Goal: Task Accomplishment & Management: Complete application form

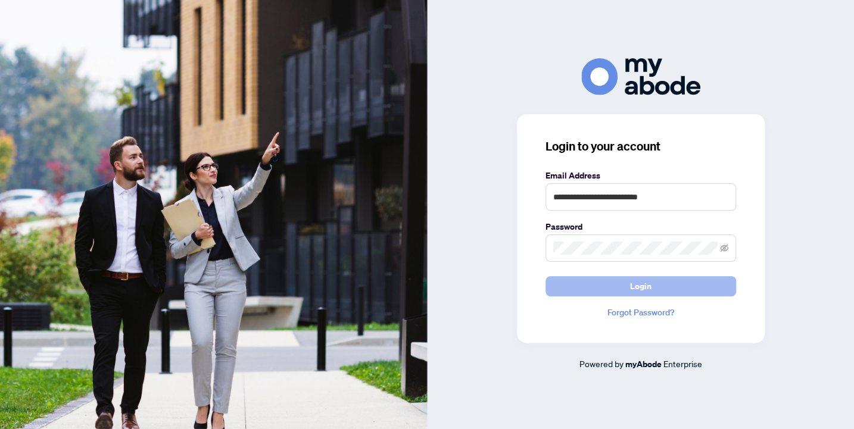
click at [653, 288] on button "Login" at bounding box center [641, 286] width 191 height 20
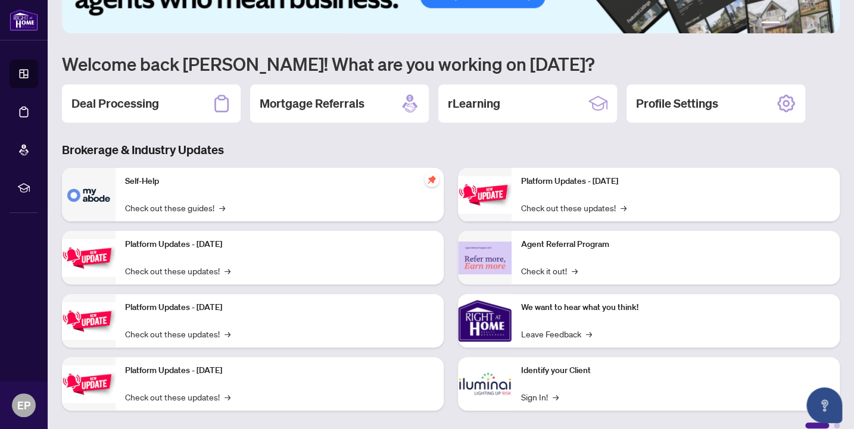
scroll to position [79, 0]
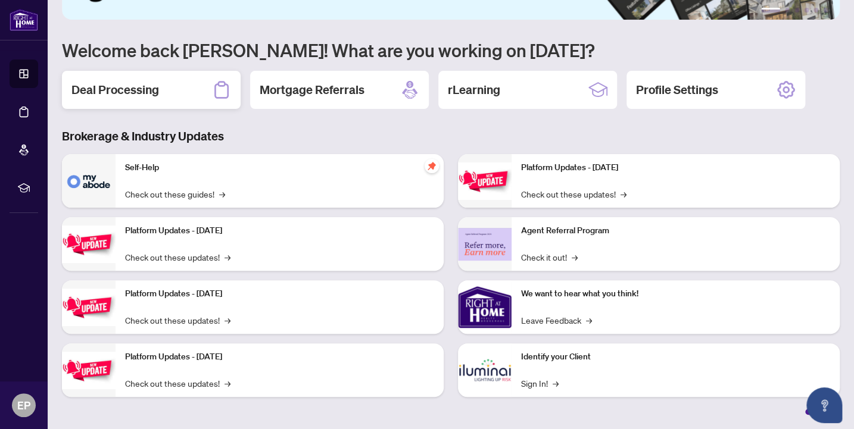
click at [144, 96] on h2 "Deal Processing" at bounding box center [115, 90] width 88 height 17
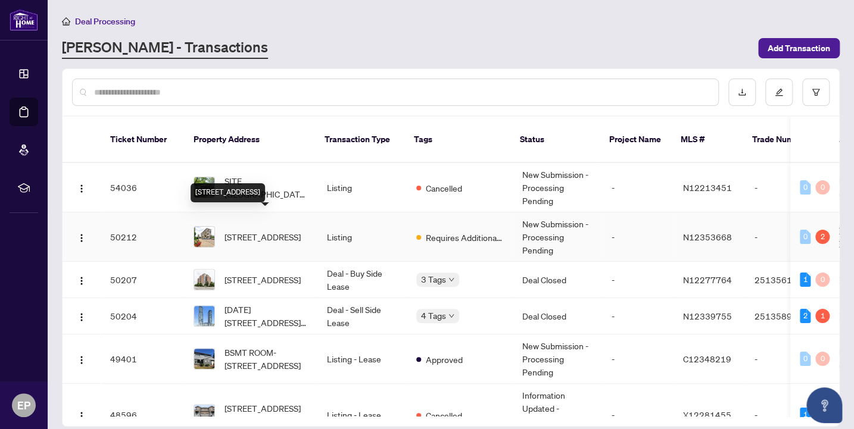
click at [275, 231] on span "[STREET_ADDRESS]" at bounding box center [263, 237] width 76 height 13
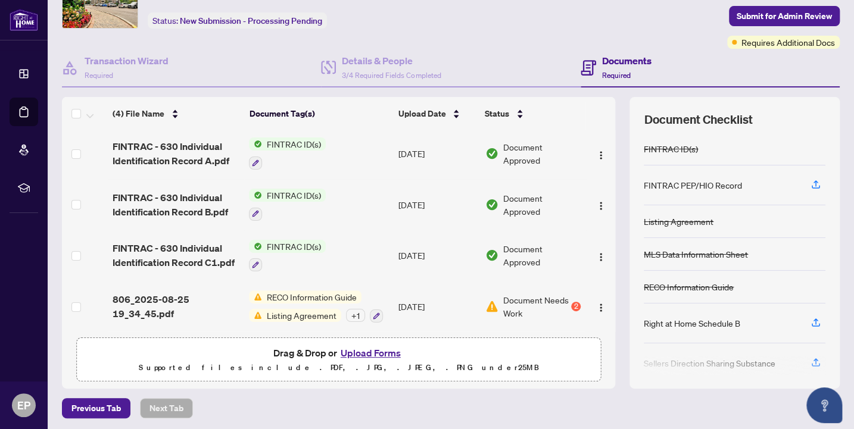
scroll to position [68, 0]
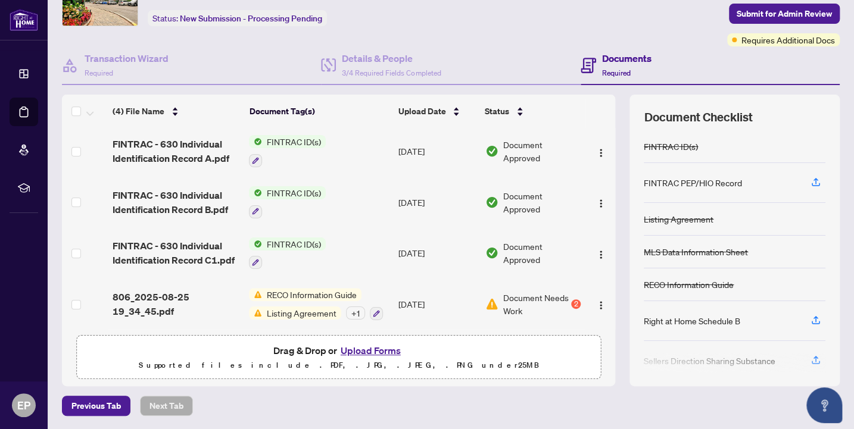
click at [315, 293] on span "RECO Information Guide" at bounding box center [311, 294] width 99 height 13
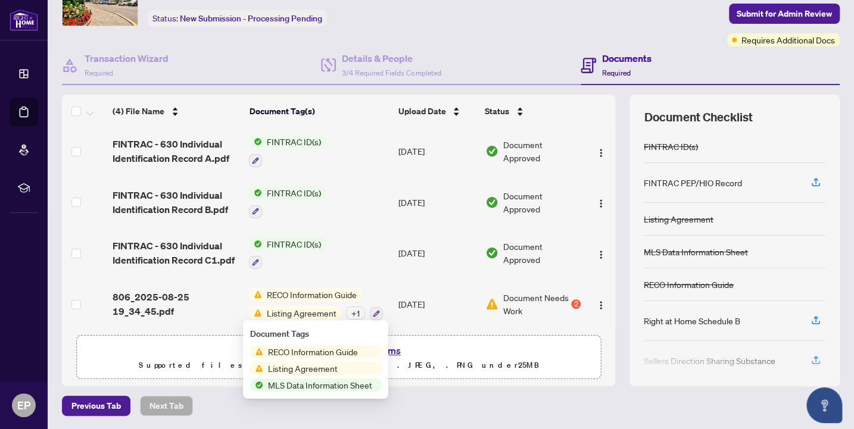
click at [331, 367] on span "Listing Agreement" at bounding box center [302, 368] width 79 height 13
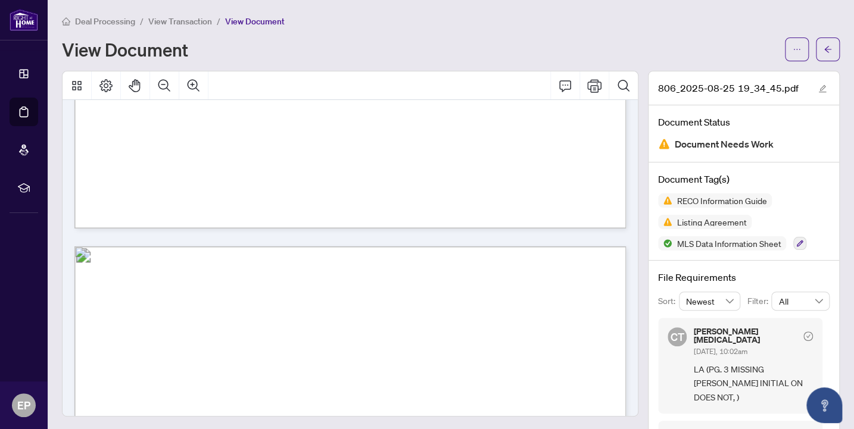
scroll to position [11269, 0]
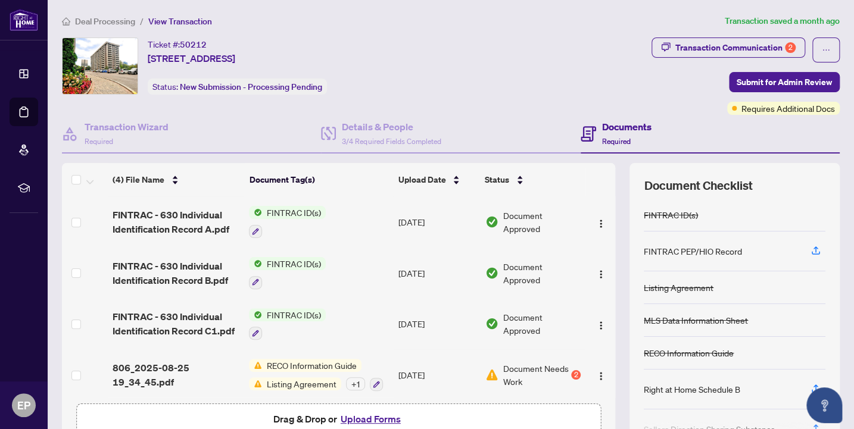
scroll to position [2, 0]
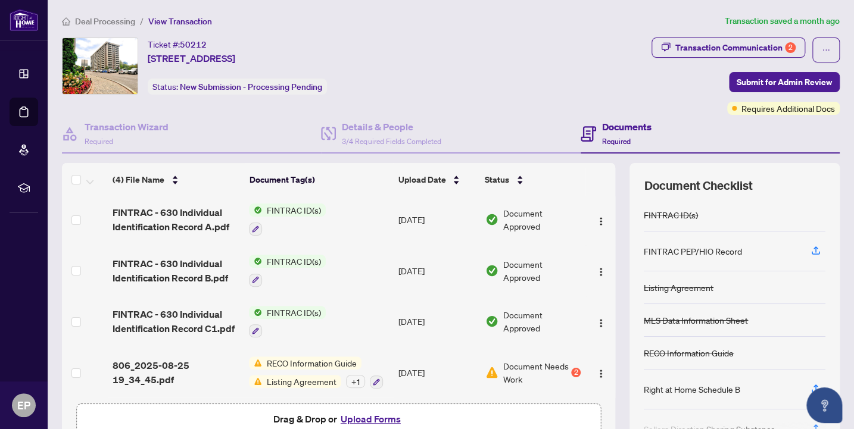
click at [379, 423] on button "Upload Forms" at bounding box center [370, 419] width 67 height 15
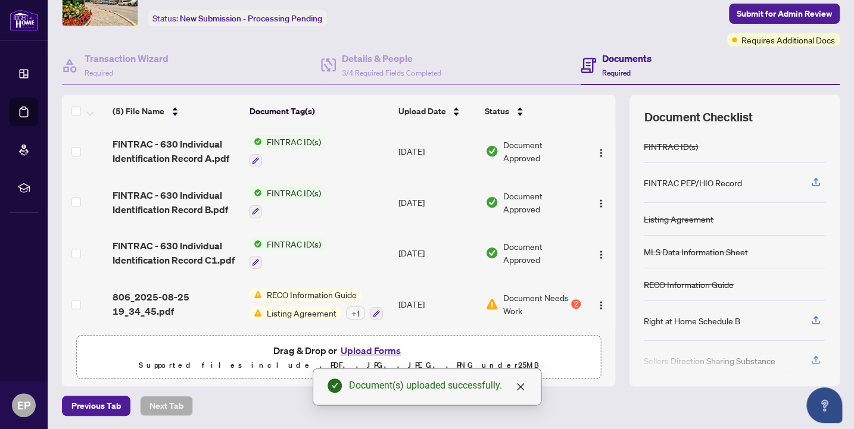
scroll to position [0, 0]
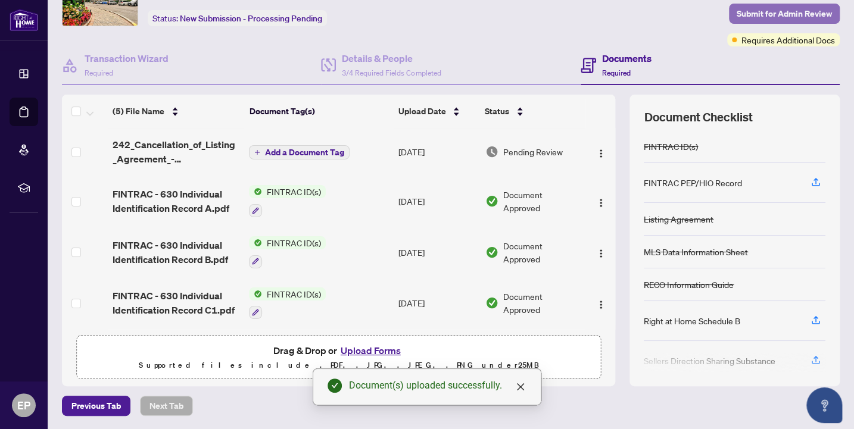
click at [784, 9] on span "Submit for Admin Review" at bounding box center [784, 13] width 95 height 19
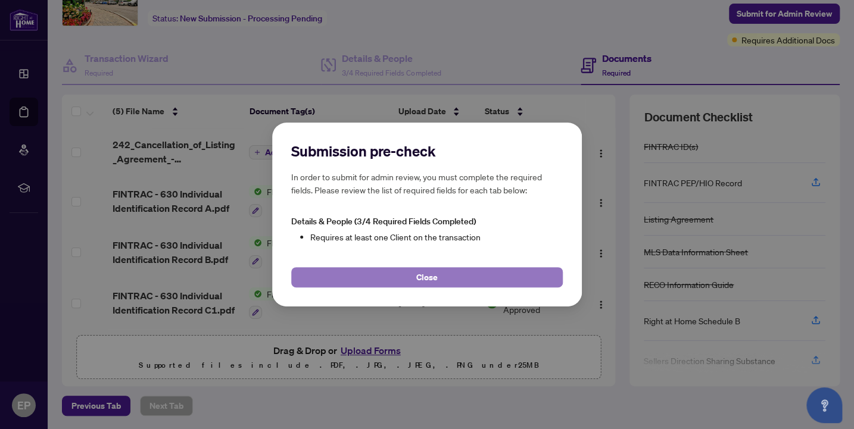
click at [430, 279] on span "Close" at bounding box center [426, 277] width 21 height 19
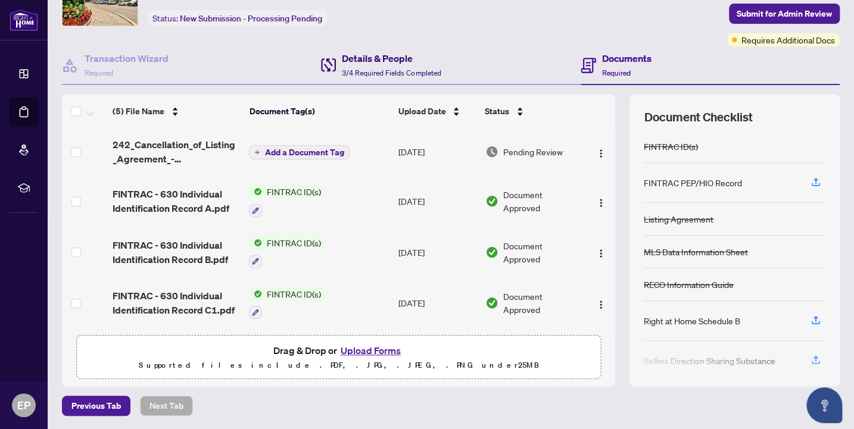
click at [390, 66] on div "Details & People 3/4 Required Fields Completed" at bounding box center [391, 65] width 99 height 28
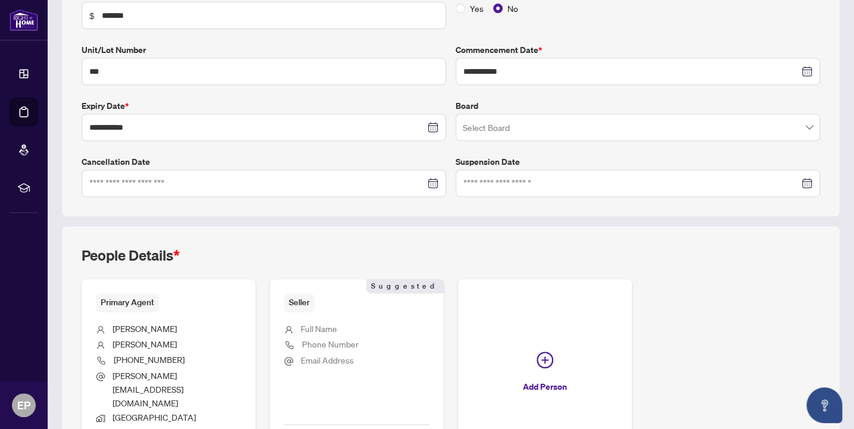
scroll to position [303, 0]
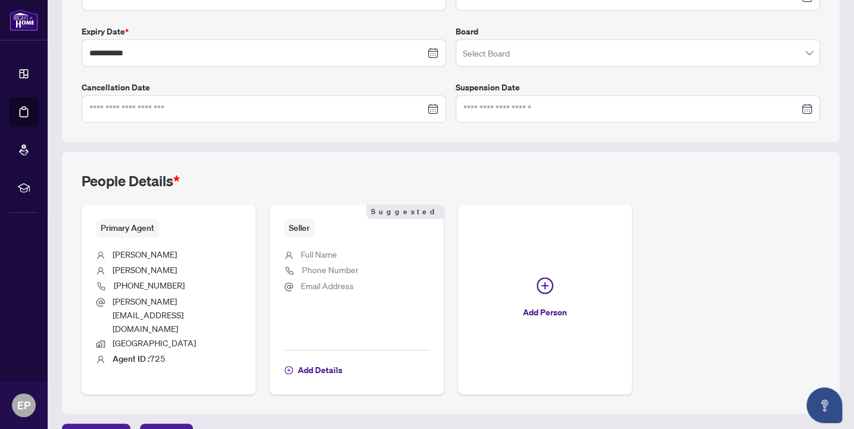
click at [300, 223] on span "Seller" at bounding box center [299, 228] width 30 height 18
click at [300, 229] on span "Seller" at bounding box center [299, 228] width 30 height 18
click at [329, 361] on span "Add Details" at bounding box center [320, 370] width 45 height 19
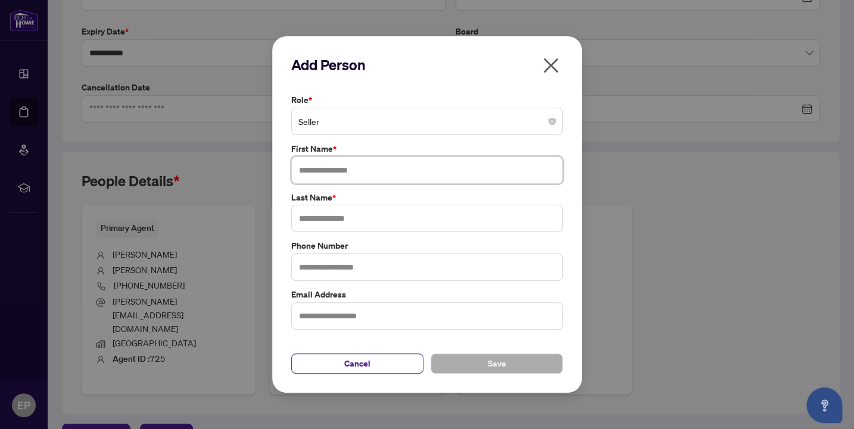
click at [340, 171] on input "text" at bounding box center [427, 170] width 272 height 27
type input "****"
click at [316, 215] on input "text" at bounding box center [427, 218] width 272 height 27
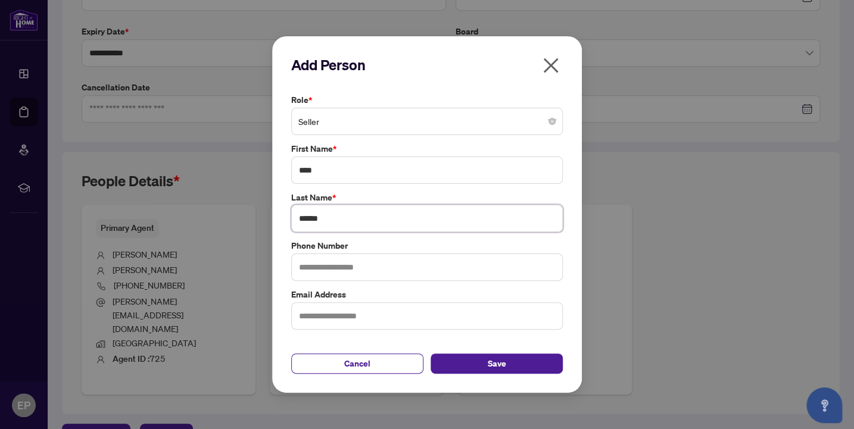
type input "******"
click at [505, 363] on button "Save" at bounding box center [497, 364] width 132 height 20
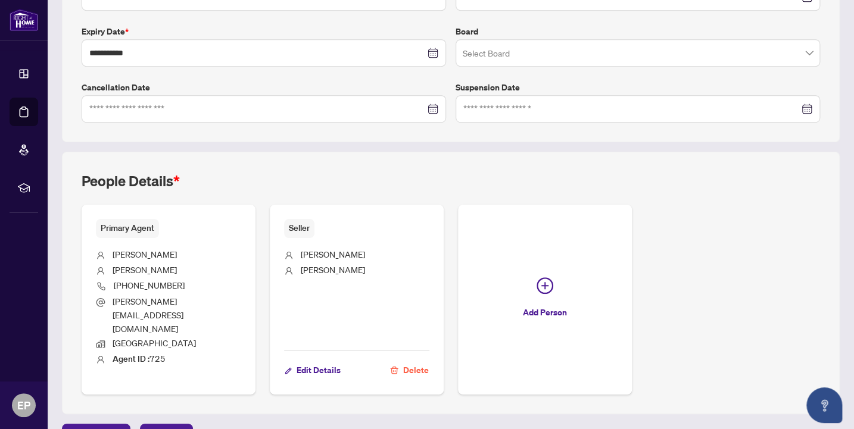
click at [671, 344] on div "Primary Agent [PERSON_NAME] [PHONE_NUMBER] [PERSON_NAME][EMAIL_ADDRESS][DOMAIN_…" at bounding box center [451, 300] width 739 height 190
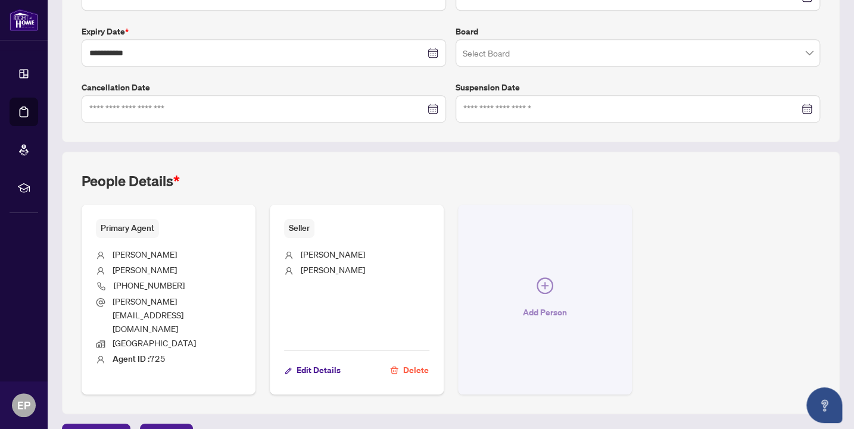
click at [528, 303] on span "Add Person" at bounding box center [545, 312] width 44 height 19
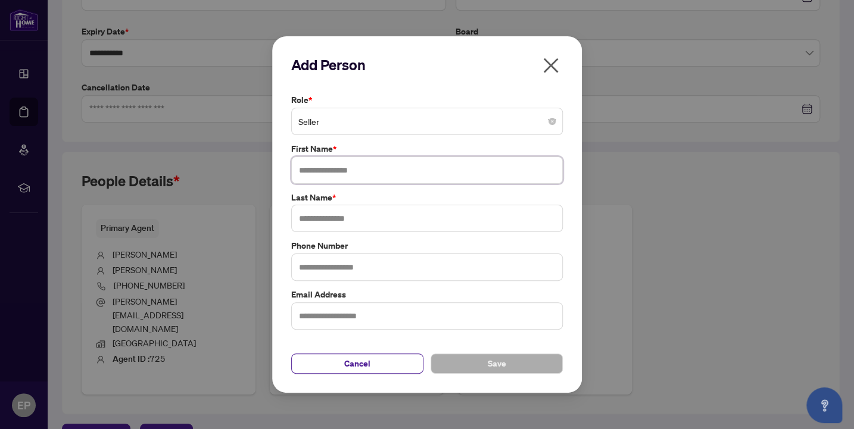
click at [335, 171] on input "text" at bounding box center [427, 170] width 272 height 27
type input "****"
click at [327, 221] on input "text" at bounding box center [427, 218] width 272 height 27
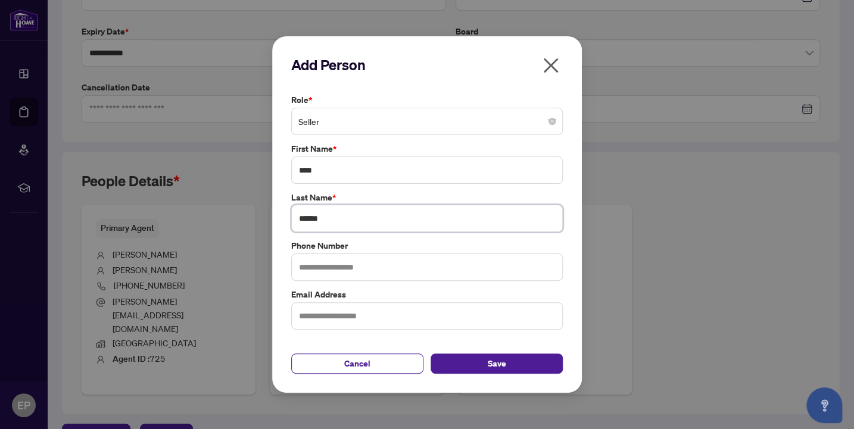
type input "******"
click at [508, 363] on button "Save" at bounding box center [497, 364] width 132 height 20
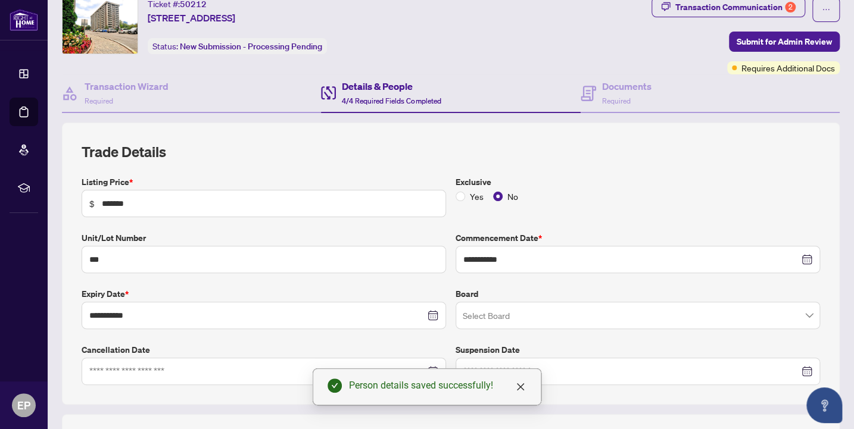
scroll to position [0, 0]
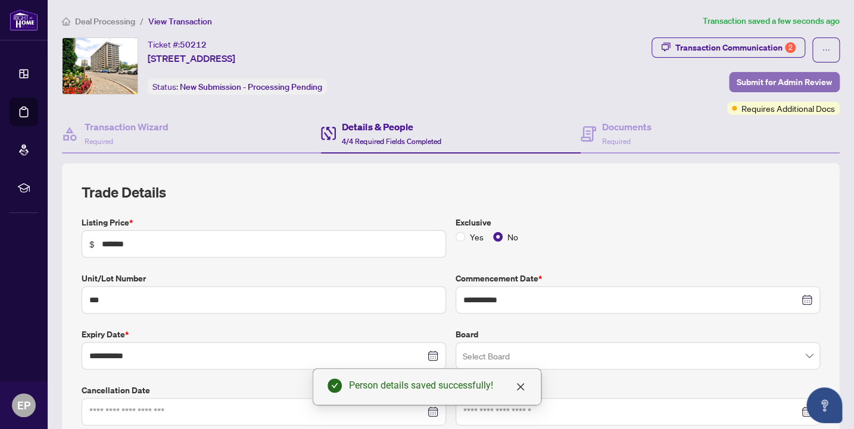
click at [799, 79] on span "Submit for Admin Review" at bounding box center [784, 82] width 95 height 19
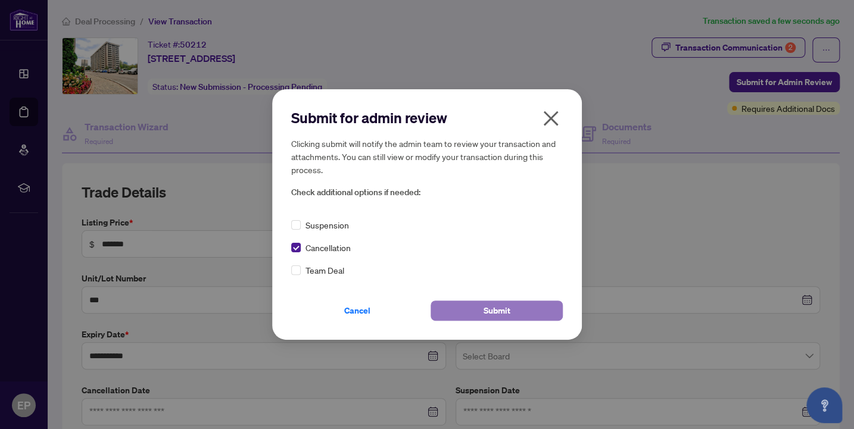
click at [494, 307] on span "Submit" at bounding box center [497, 310] width 27 height 19
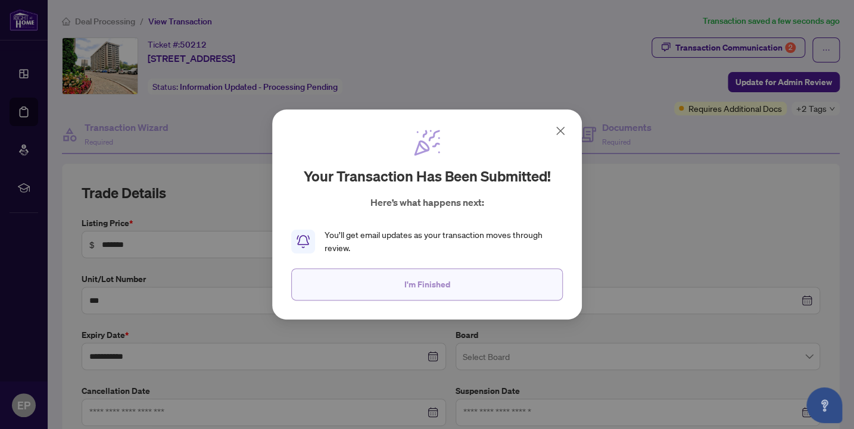
click at [433, 292] on span "I'm Finished" at bounding box center [427, 284] width 46 height 19
